Goal: Find specific page/section: Find specific page/section

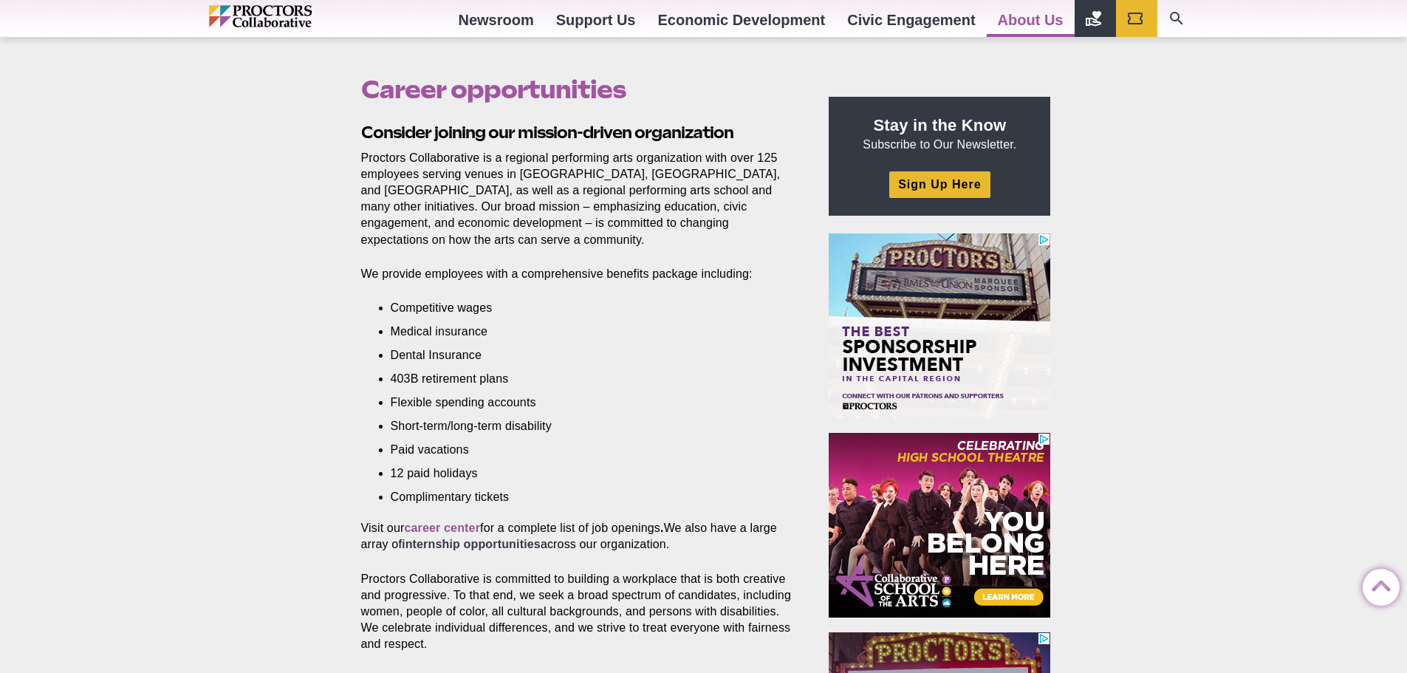
scroll to position [443, 0]
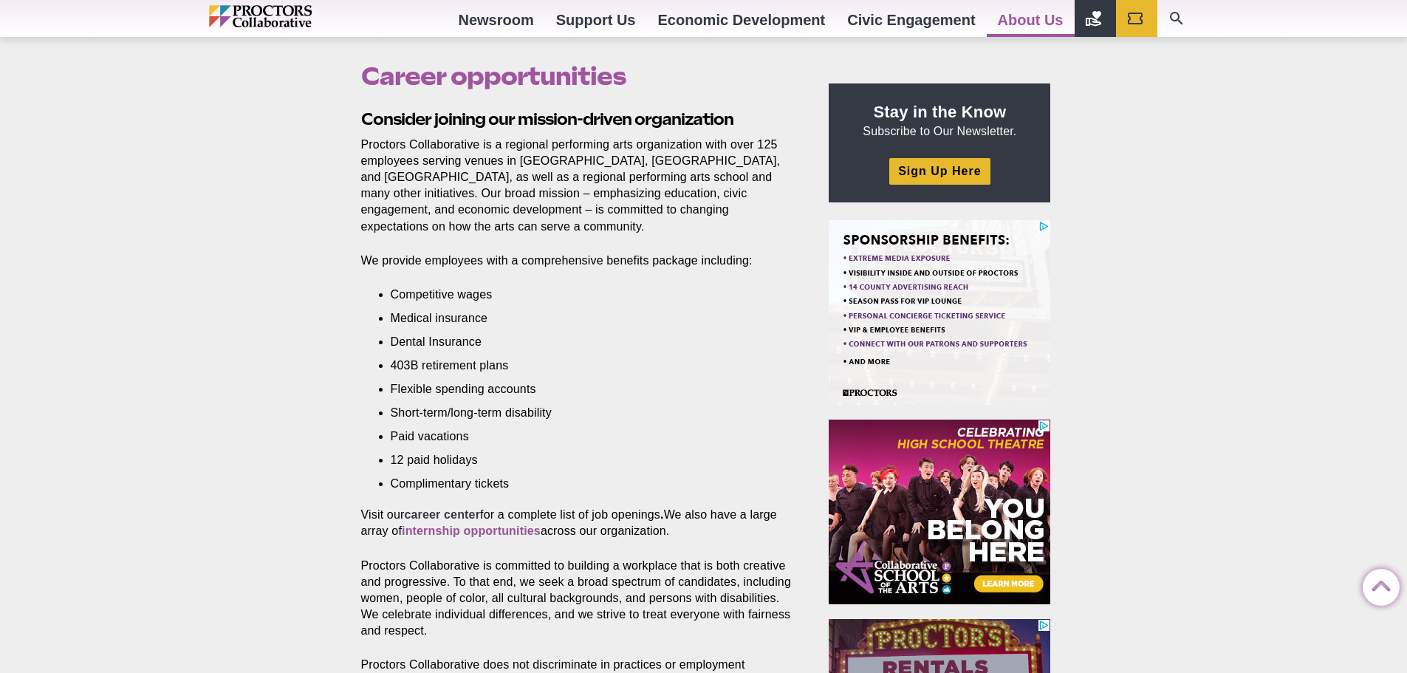
click at [459, 508] on strong "career center" at bounding box center [442, 514] width 76 height 13
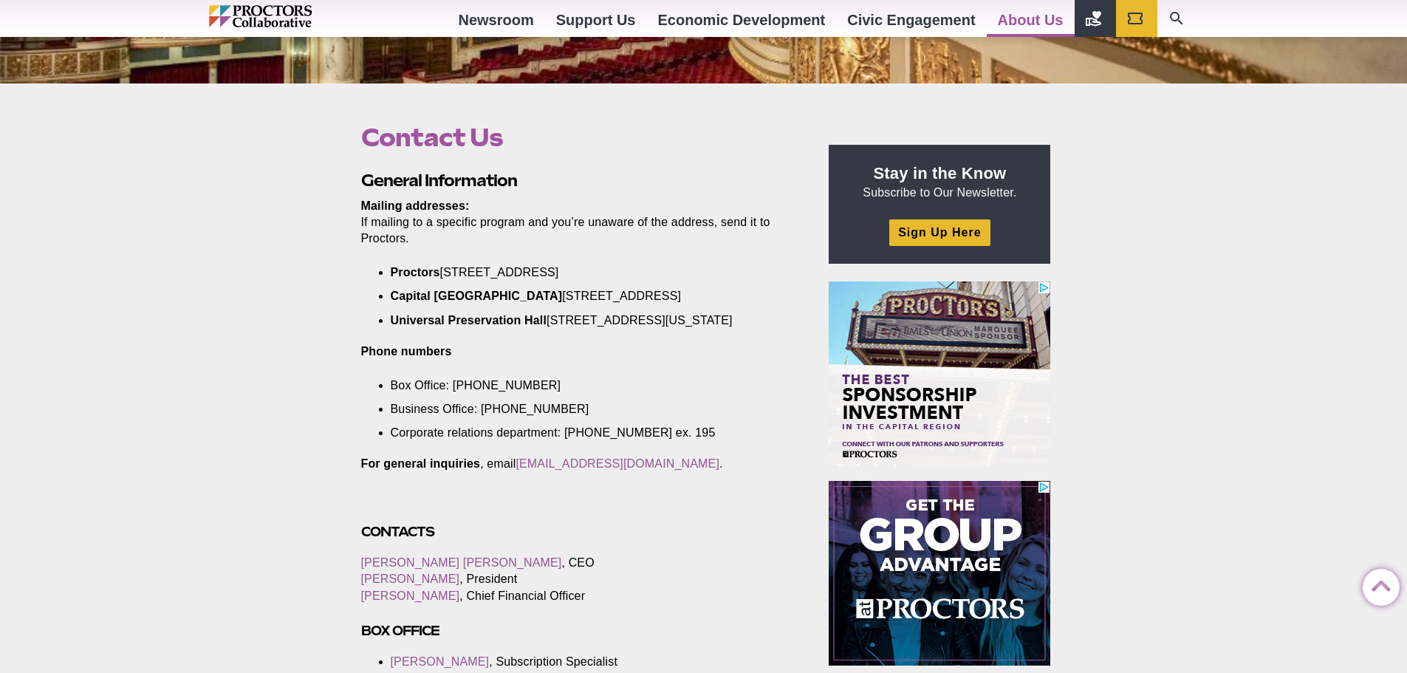
scroll to position [369, 0]
